Goal: Information Seeking & Learning: Check status

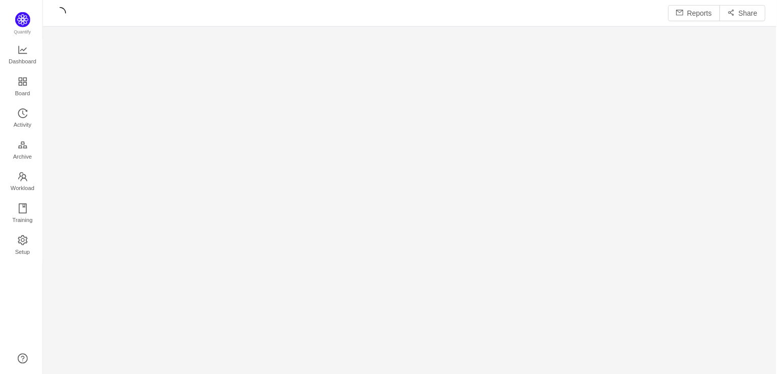
scroll to position [361, 715]
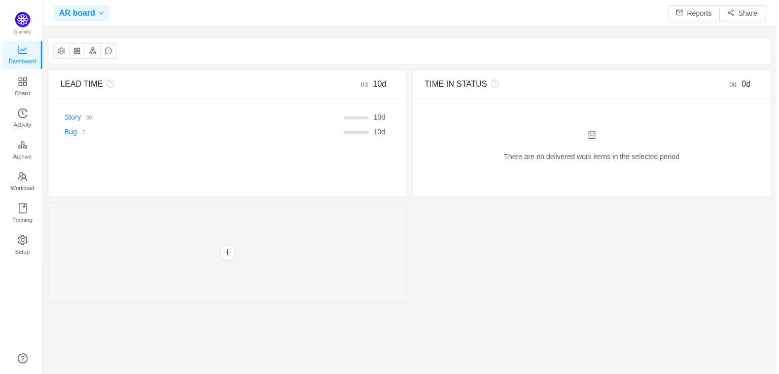
scroll to position [12, 13]
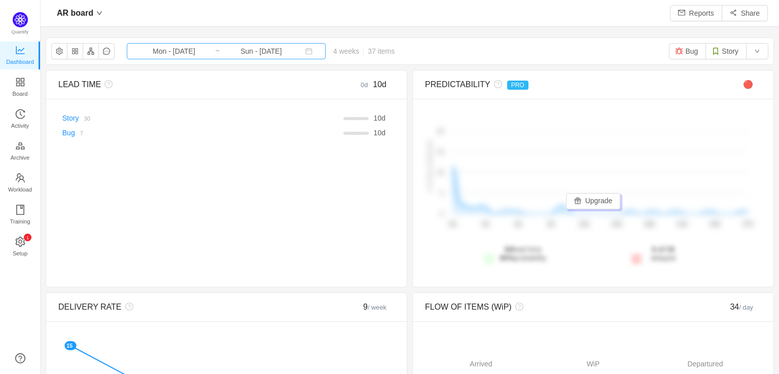
click at [154, 51] on input "Mon - [DATE]" at bounding box center [174, 51] width 82 height 11
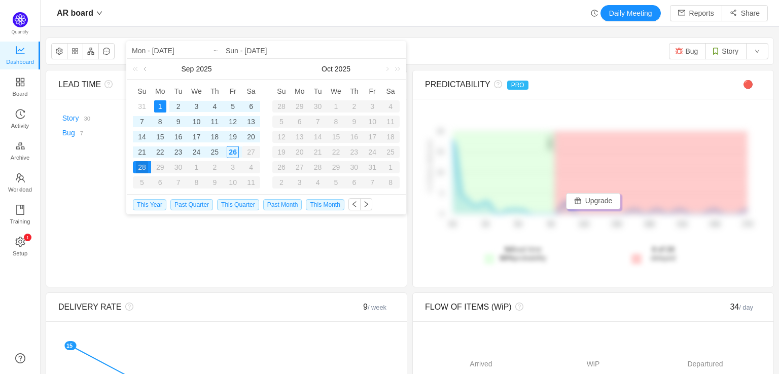
click at [144, 68] on link at bounding box center [146, 69] width 9 height 20
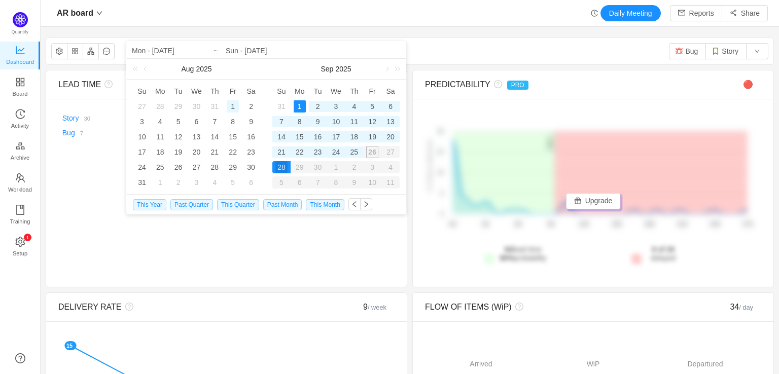
click at [229, 103] on div "1" at bounding box center [233, 106] width 12 height 12
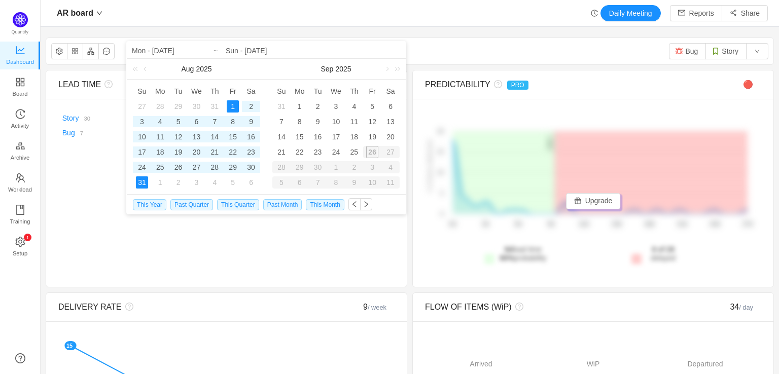
click at [147, 182] on div "31" at bounding box center [142, 183] width 12 height 12
type input "Fri - [DATE]"
type input "Sun - [DATE]"
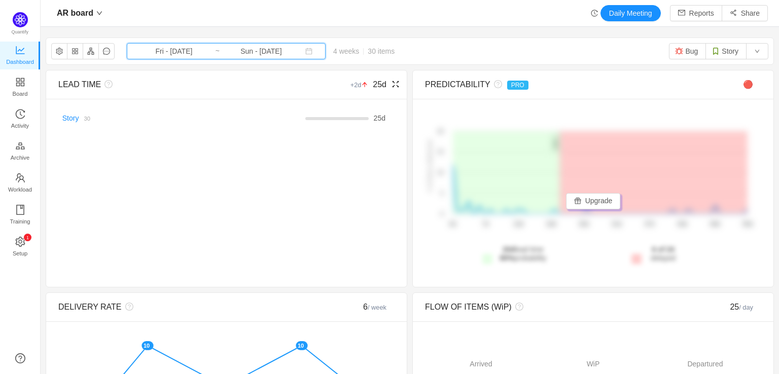
scroll to position [152, 0]
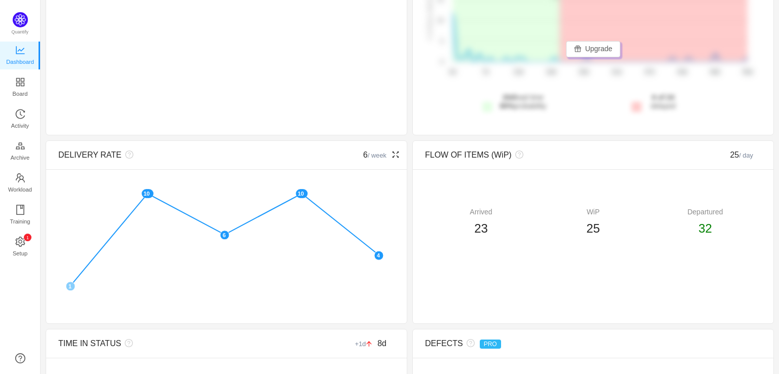
click at [393, 155] on icon "icon: fullscreen" at bounding box center [396, 155] width 8 height 8
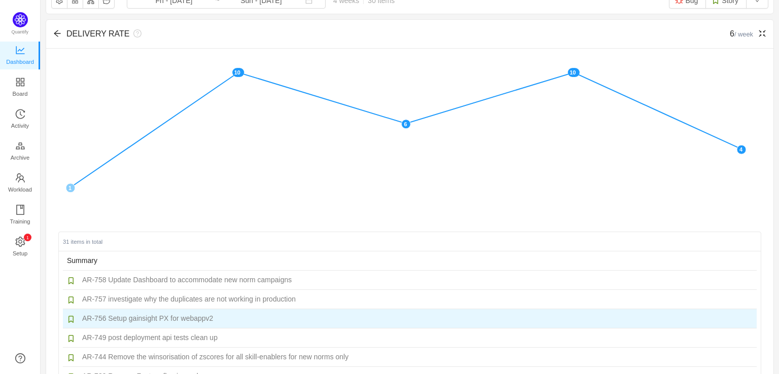
scroll to position [0, 0]
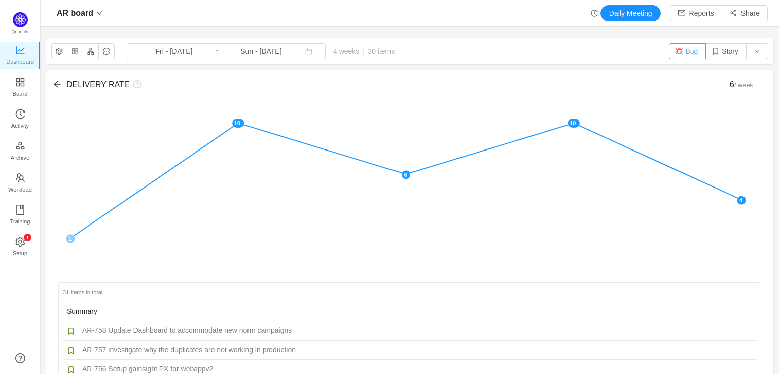
click at [680, 50] on button "Bug" at bounding box center [687, 51] width 37 height 16
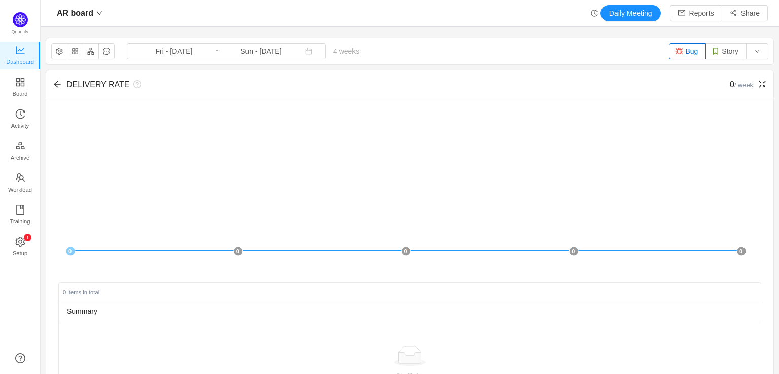
click at [758, 85] on icon "icon: fullscreen-exit" at bounding box center [762, 84] width 8 height 8
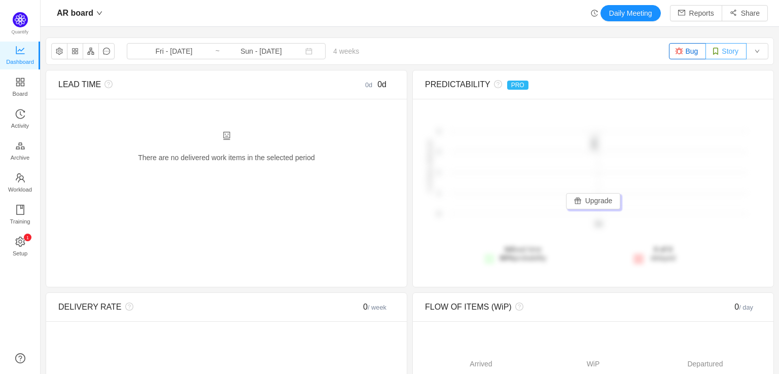
click at [717, 54] on button "Story" at bounding box center [726, 51] width 41 height 16
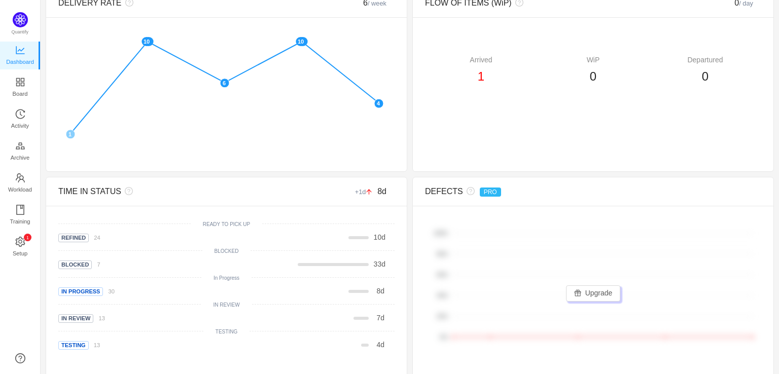
scroll to position [355, 0]
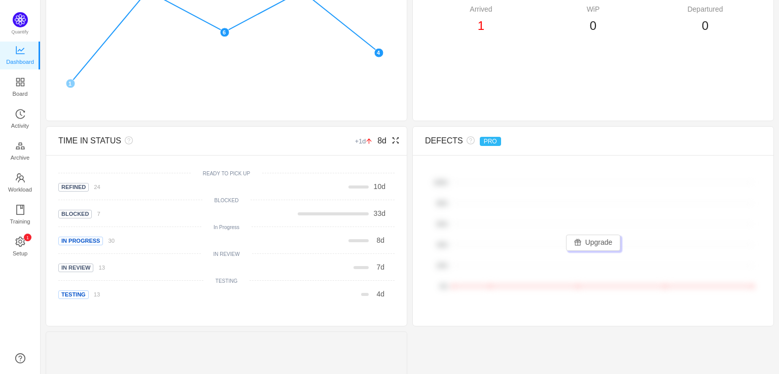
click at [392, 142] on icon "icon: fullscreen" at bounding box center [396, 140] width 8 height 8
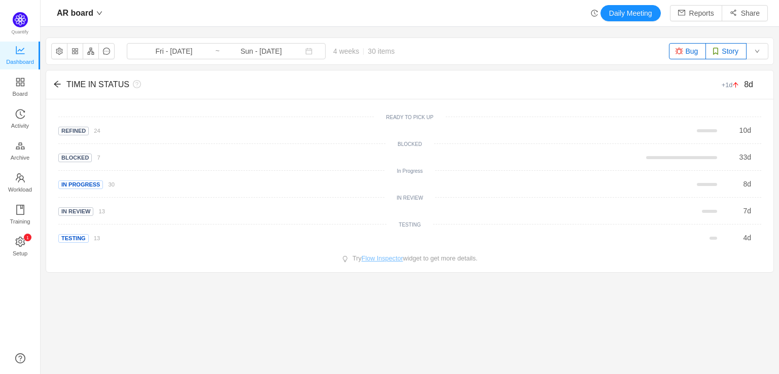
scroll to position [0, 0]
click at [180, 51] on input "Fri - [DATE]" at bounding box center [174, 51] width 82 height 11
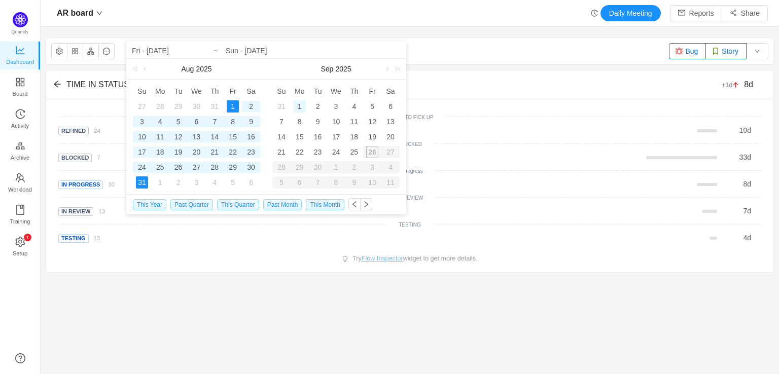
click at [300, 104] on div "1" at bounding box center [300, 106] width 12 height 12
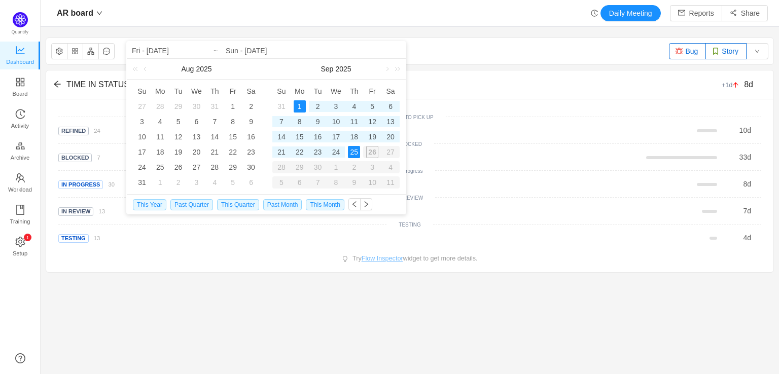
click at [369, 152] on div "26" at bounding box center [372, 152] width 18 height 12
click at [353, 154] on div "25" at bounding box center [354, 152] width 12 height 12
type input "Mon - [DATE]"
type input "Thu - [DATE]"
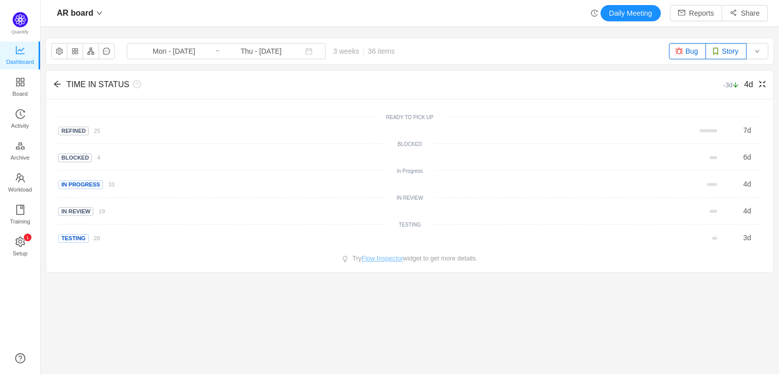
click at [56, 76] on div "TIME IN STATUS -3d 4d" at bounding box center [409, 85] width 727 height 29
click at [59, 85] on icon "icon: arrow-left" at bounding box center [57, 84] width 7 height 7
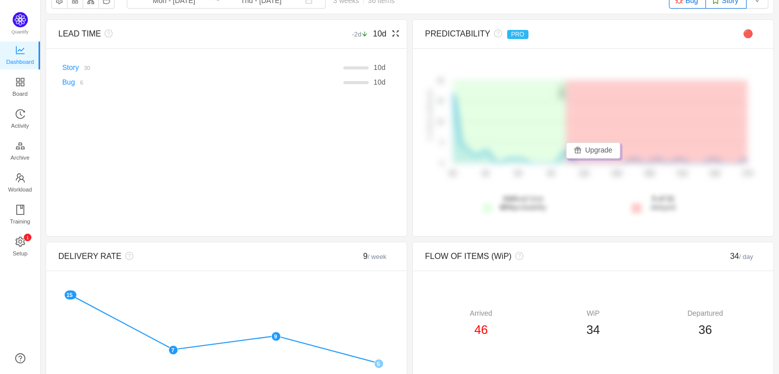
scroll to position [152, 0]
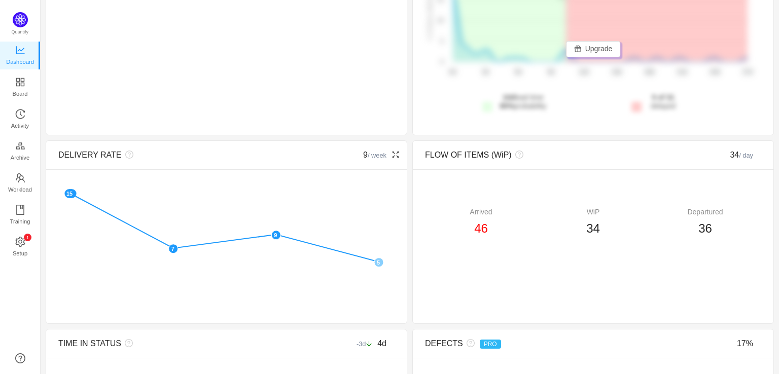
click at [392, 156] on icon "icon: fullscreen" at bounding box center [396, 155] width 8 height 8
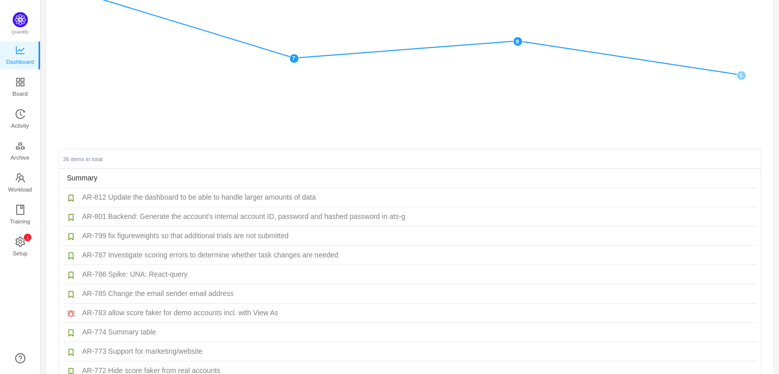
scroll to position [0, 0]
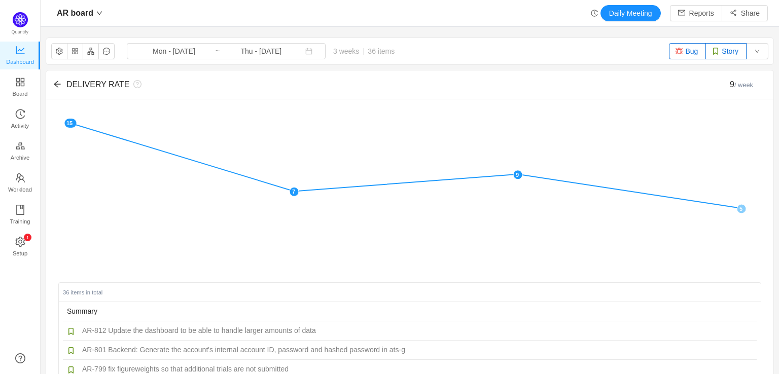
click at [675, 51] on img "button" at bounding box center [679, 51] width 8 height 8
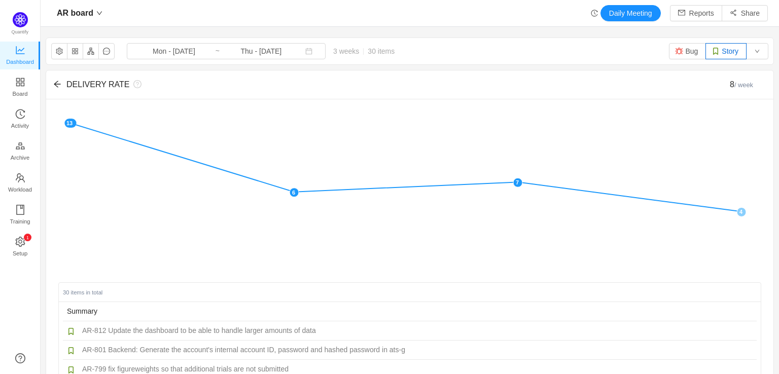
click at [712, 54] on img "button" at bounding box center [716, 51] width 8 height 8
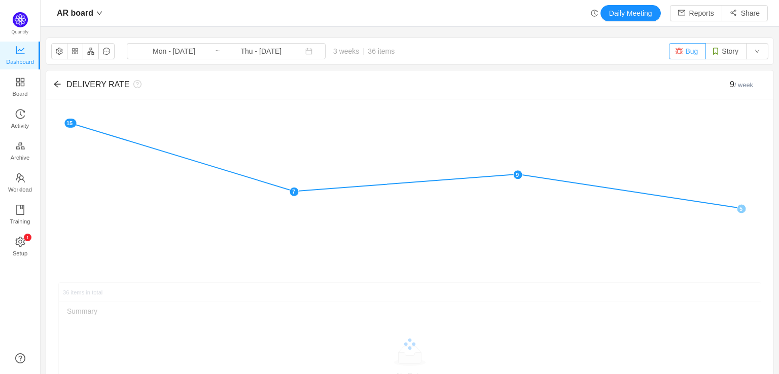
click at [675, 52] on img "button" at bounding box center [679, 51] width 8 height 8
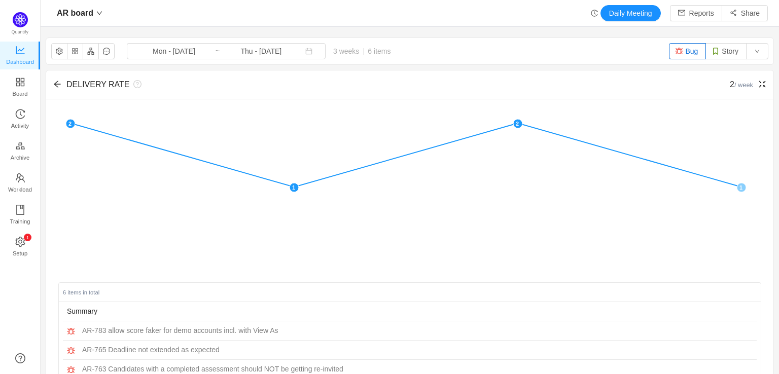
scroll to position [79, 0]
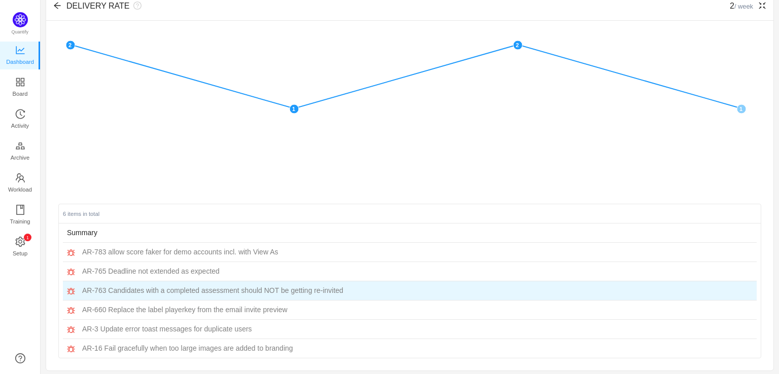
drag, startPoint x: 194, startPoint y: 290, endPoint x: 390, endPoint y: 290, distance: 195.3
click at [390, 290] on td "AR-763 Candidates with a completed assessment should NOT be getting re-invited" at bounding box center [410, 291] width 694 height 19
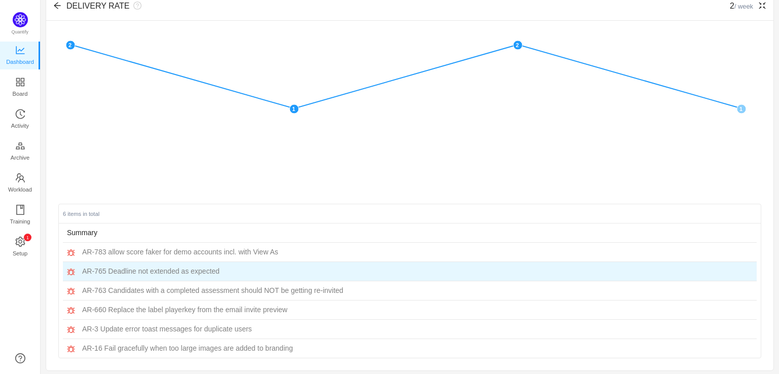
click at [386, 271] on td "AR-765 Deadline not extended as expected" at bounding box center [410, 271] width 694 height 19
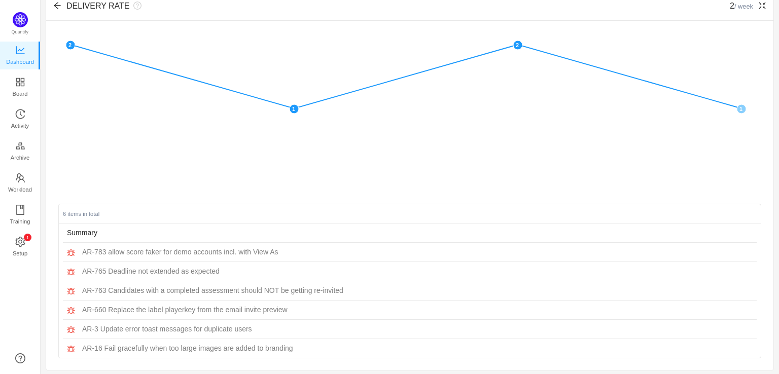
click at [359, 190] on div "✕ 2 1 2 1 6 items in total Summary AR-783 allow score faker for demo accounts i…" at bounding box center [409, 195] width 727 height 351
